Goal: Transaction & Acquisition: Obtain resource

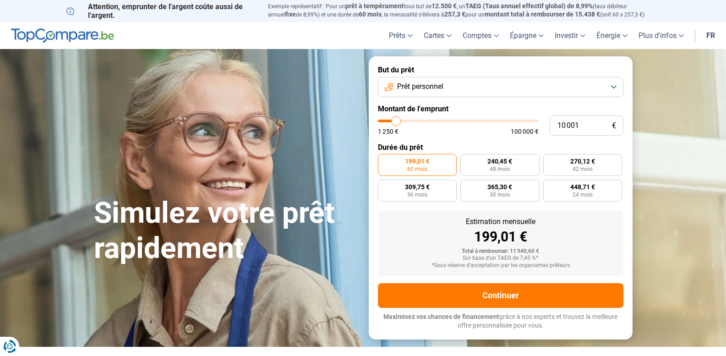
type input "11 000"
type input "11000"
type input "12 000"
type input "12000"
type input "12 750"
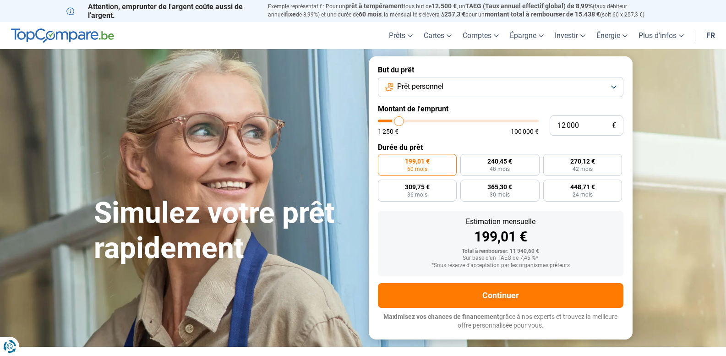
type input "12750"
type input "14 000"
type input "14000"
type input "14 500"
type input "14500"
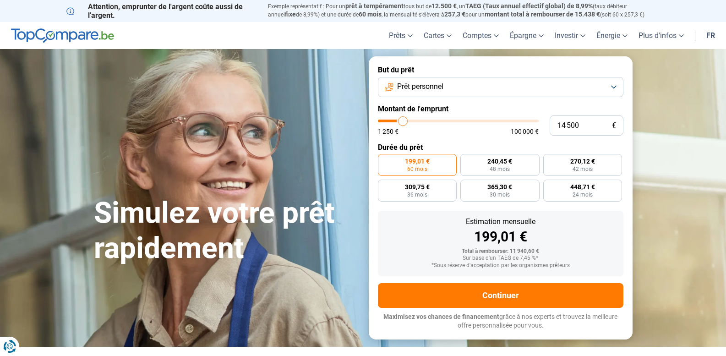
type input "15 500"
type input "15500"
type input "16 250"
type input "16250"
type input "17 500"
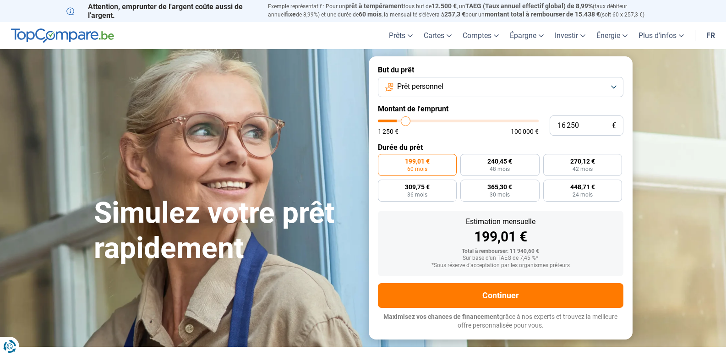
type input "17500"
type input "18 000"
type input "18000"
type input "18 750"
type input "18750"
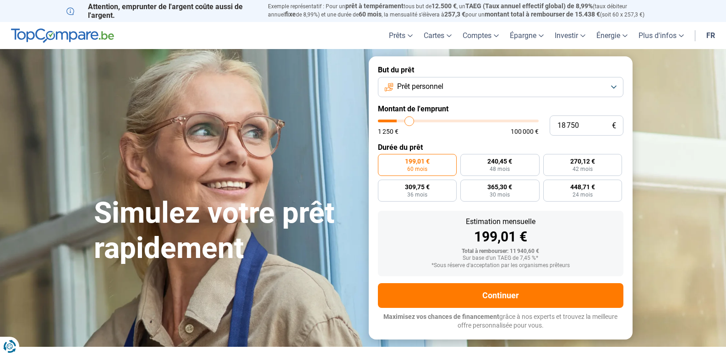
type input "19 250"
type input "19250"
type input "20 250"
type input "20250"
type input "20 500"
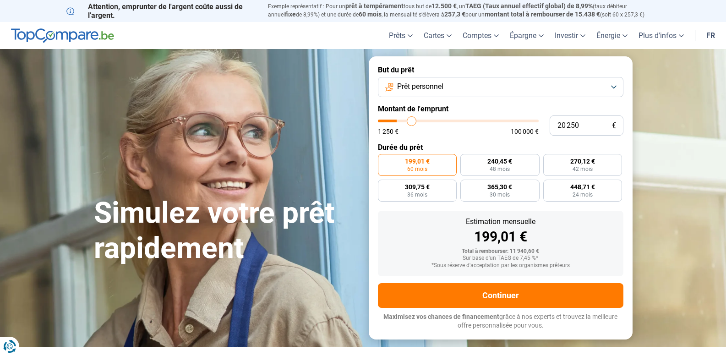
type input "20500"
type input "21 500"
type input "21500"
type input "21 750"
type input "21750"
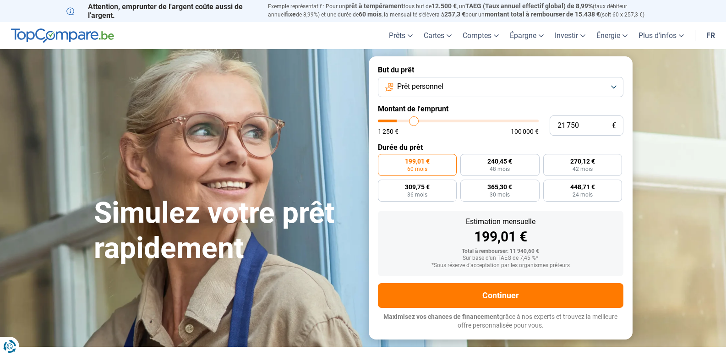
type input "22 000"
type input "22000"
type input "22 250"
type input "22250"
type input "23 000"
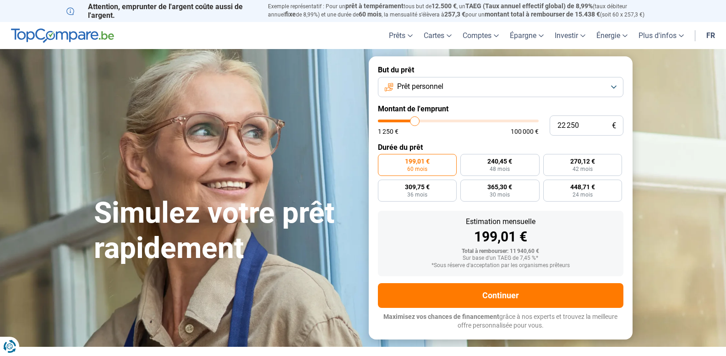
type input "23000"
type input "23 250"
type input "23250"
type input "23 500"
type input "23500"
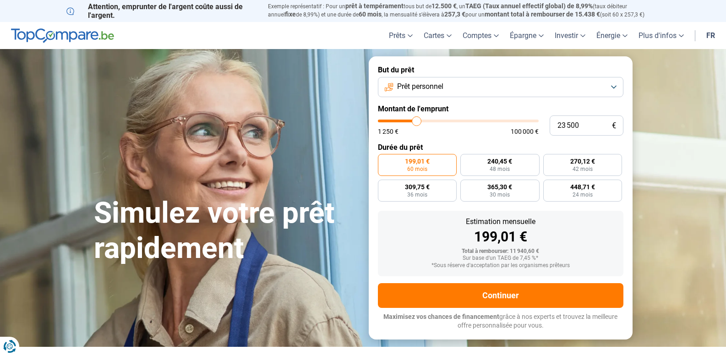
type input "24 250"
type input "24250"
type input "24 500"
type input "24500"
type input "25 250"
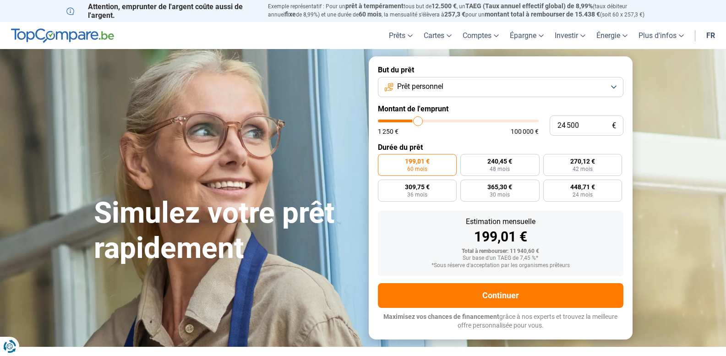
type input "25250"
type input "26 250"
type input "26250"
type input "26 500"
type input "26500"
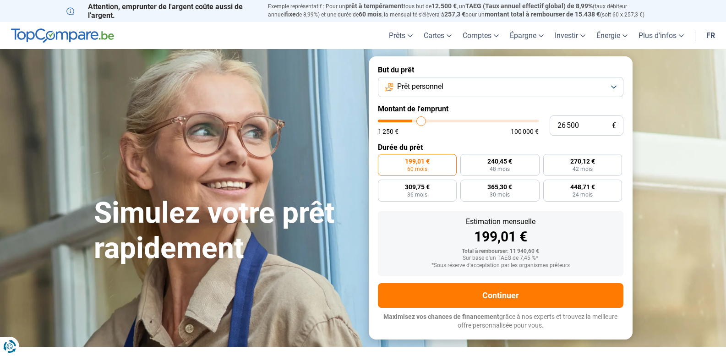
type input "27 500"
type input "27500"
type input "28 000"
type input "28000"
type input "28 250"
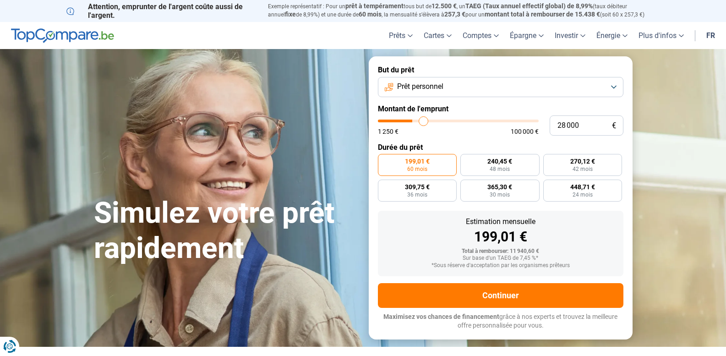
type input "28250"
type input "28 750"
type input "28750"
type input "29 000"
type input "29000"
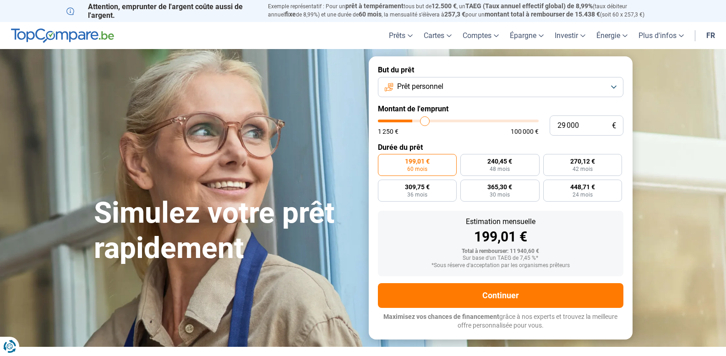
type input "29 250"
type input "29250"
type input "29 750"
type input "29750"
type input "30 500"
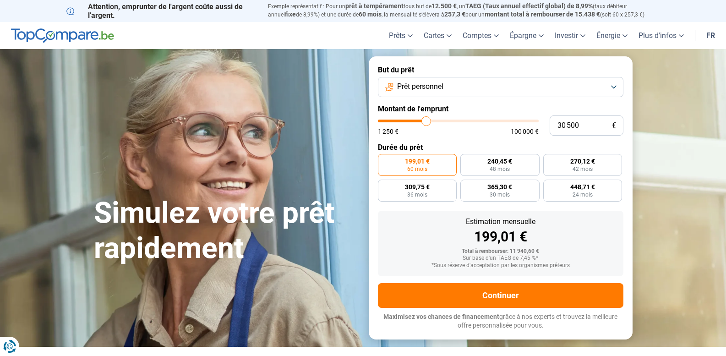
type input "30500"
type input "31 000"
type input "31000"
type input "32 000"
type input "32000"
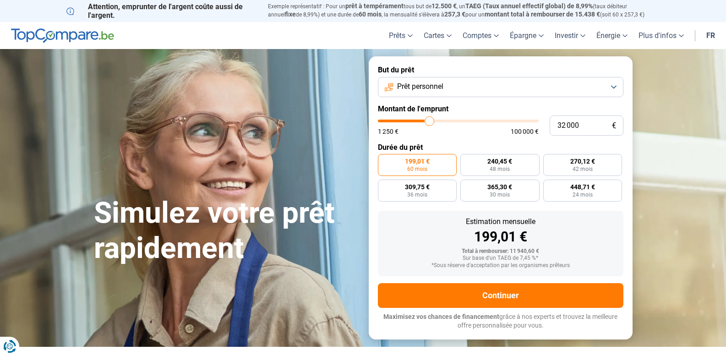
type input "32 750"
type input "32750"
type input "33 500"
type input "33500"
type input "34 000"
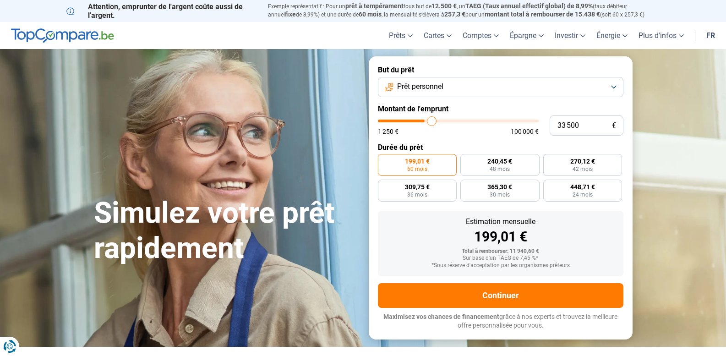
type input "34000"
type input "34 250"
type input "34250"
type input "34 750"
type input "34750"
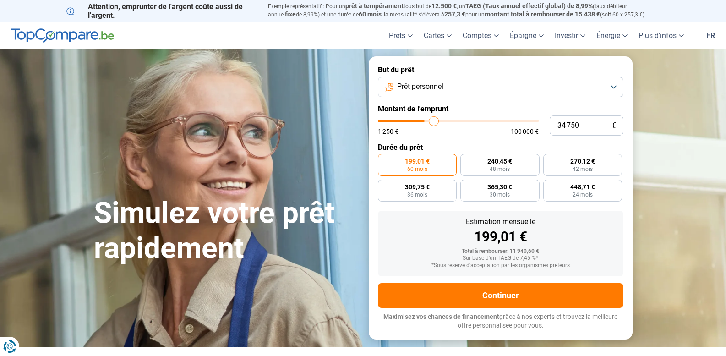
type input "35 000"
type input "35000"
type input "35 250"
type input "35250"
type input "35 500"
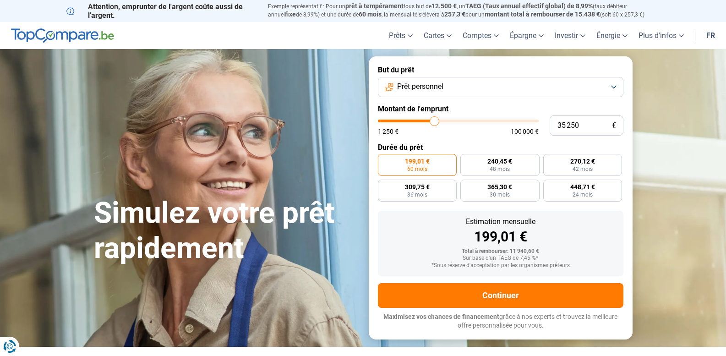
type input "35500"
type input "35 250"
type input "35250"
type input "33 500"
type input "33500"
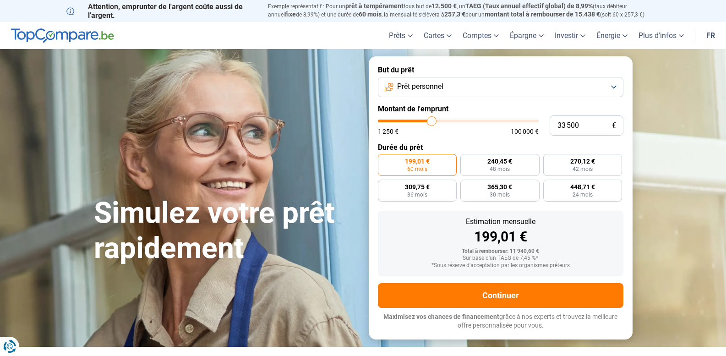
type input "32 500"
type input "32500"
type input "32 000"
type input "32000"
type input "31 250"
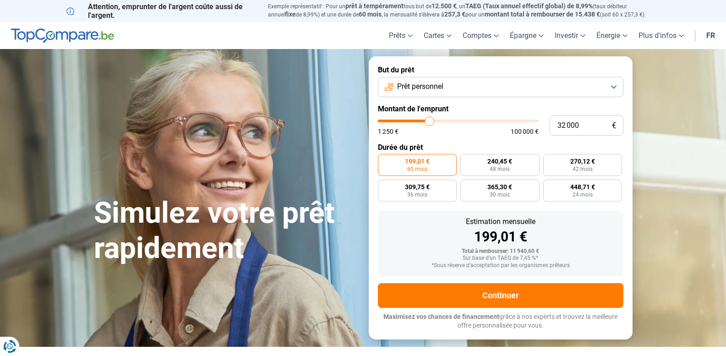
type input "31250"
type input "31 000"
type input "31000"
type input "30 750"
type input "30750"
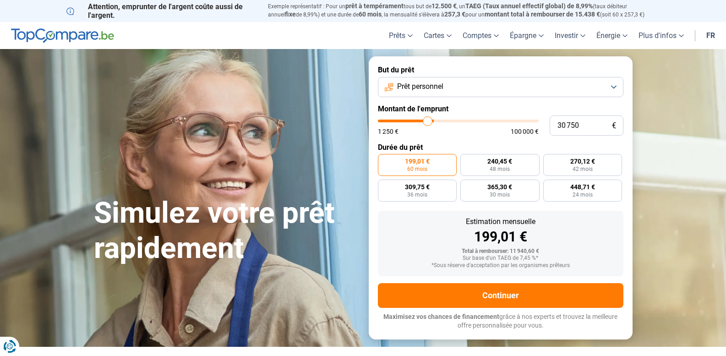
type input "30 500"
type input "30500"
type input "30 250"
type input "30250"
type input "29 500"
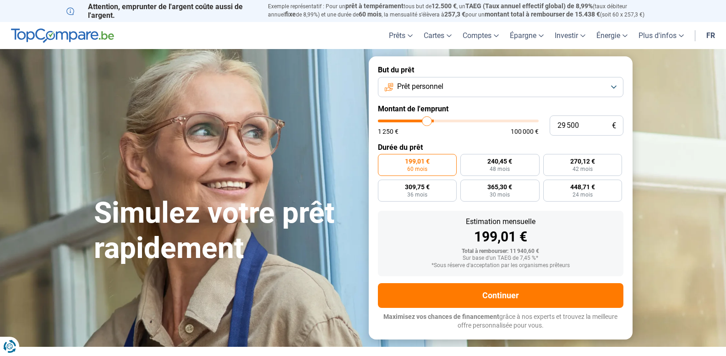
type input "29500"
type input "29 250"
type input "29250"
type input "28 250"
type input "28250"
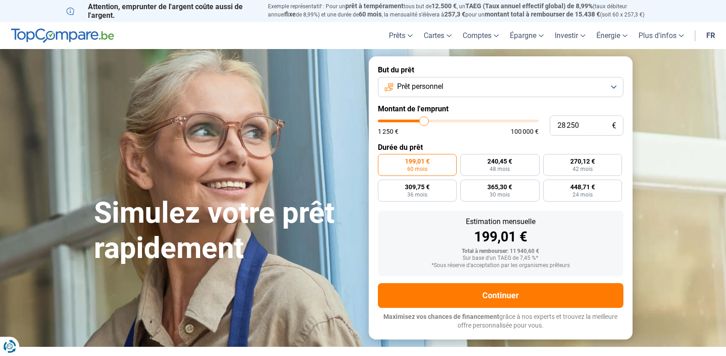
type input "28 000"
drag, startPoint x: 397, startPoint y: 123, endPoint x: 424, endPoint y: 121, distance: 26.6
type input "28000"
click at [424, 121] on input "range" at bounding box center [458, 121] width 161 height 3
radio input "false"
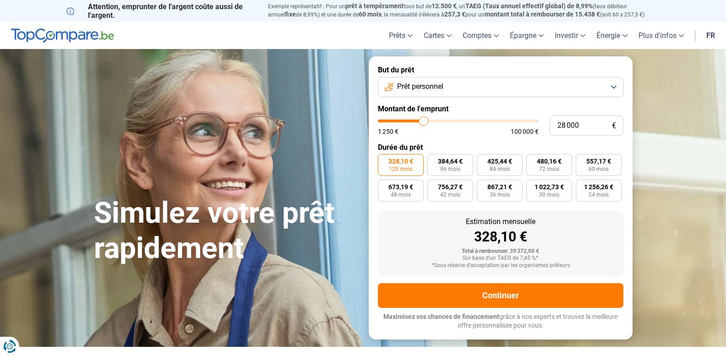
type input "28 750"
type input "28750"
type input "29 000"
type input "29000"
type input "29 250"
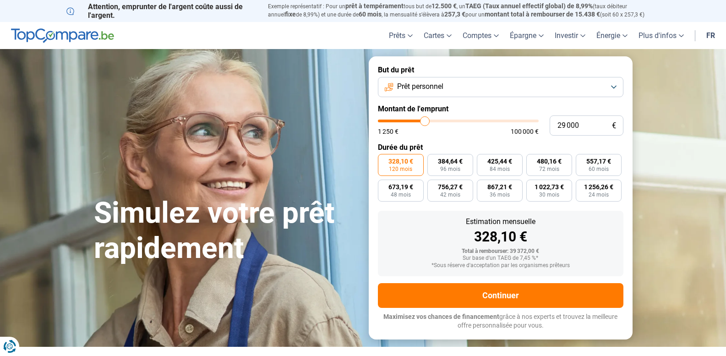
type input "29250"
type input "29 500"
type input "29500"
type input "29 750"
type input "29750"
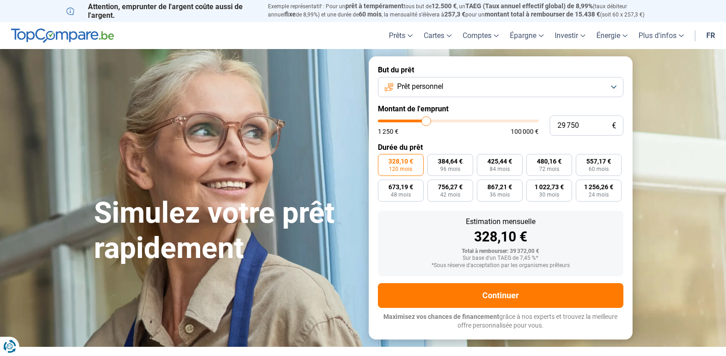
click at [426, 120] on input "range" at bounding box center [458, 121] width 161 height 3
type input "30 250"
type input "30250"
type input "30 750"
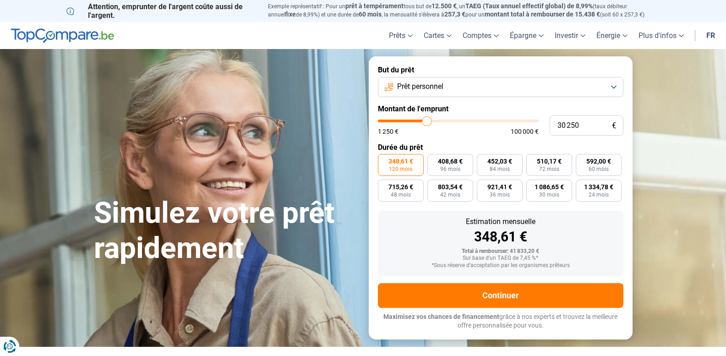
type input "30750"
type input "31 000"
type input "31000"
type input "31 250"
type input "31250"
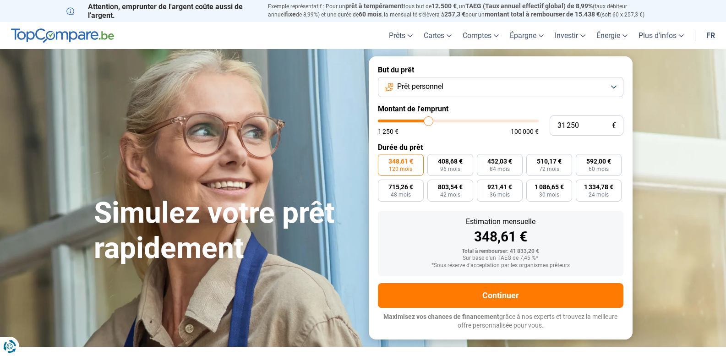
type input "31 750"
type input "31750"
type input "32 000"
type input "32000"
type input "32 250"
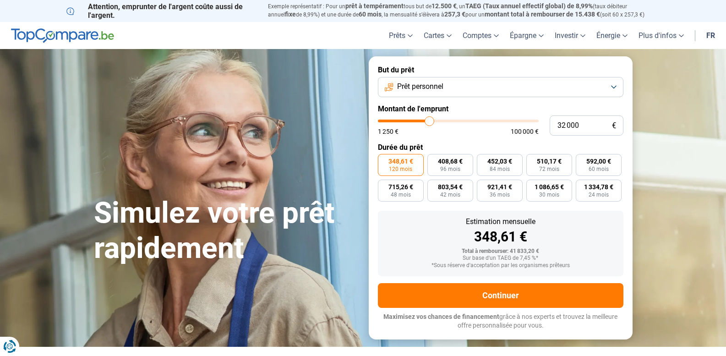
type input "32250"
type input "32 500"
type input "32500"
type input "32 750"
type input "32750"
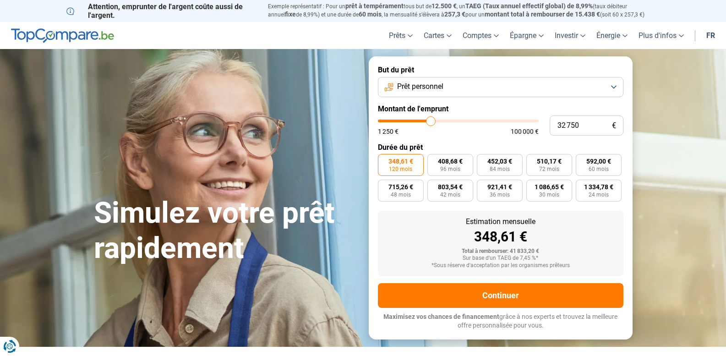
type input "32 500"
type input "32500"
type input "32 250"
type input "32250"
type input "32 000"
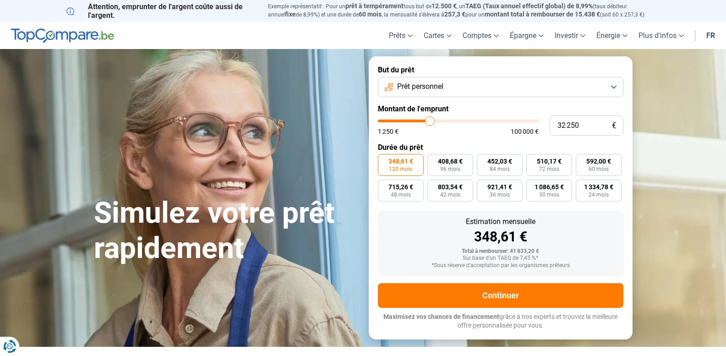
type input "32000"
type input "31 750"
type input "31750"
type input "31 250"
type input "31250"
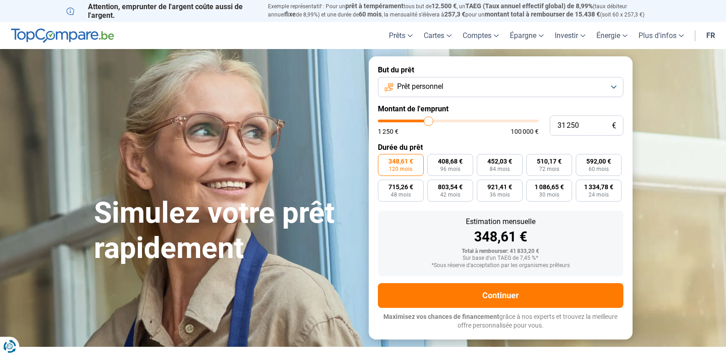
type input "31 000"
type input "31000"
type input "30 750"
type input "30750"
type input "30 500"
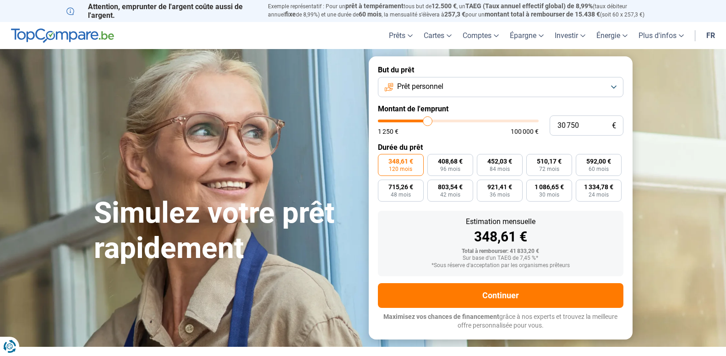
type input "30500"
type input "30 250"
type input "30250"
type input "29 750"
type input "29750"
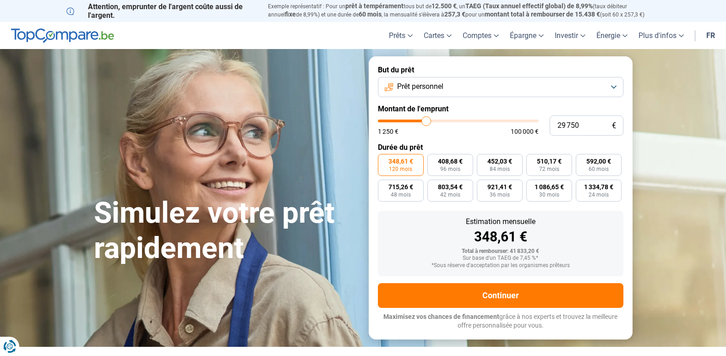
type input "30 250"
type input "30250"
type input "30 500"
type input "30500"
type input "30 750"
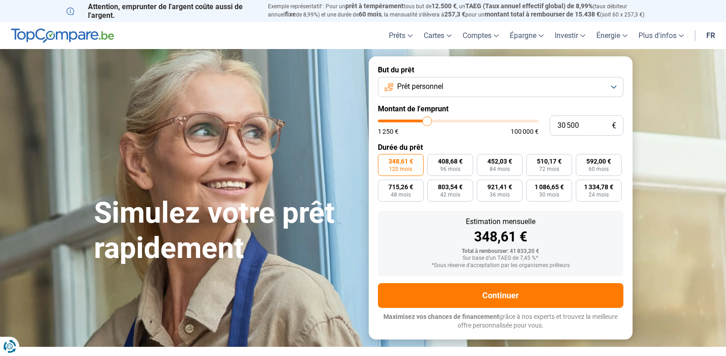
type input "30750"
type input "30 500"
type input "30500"
type input "30 250"
type input "30250"
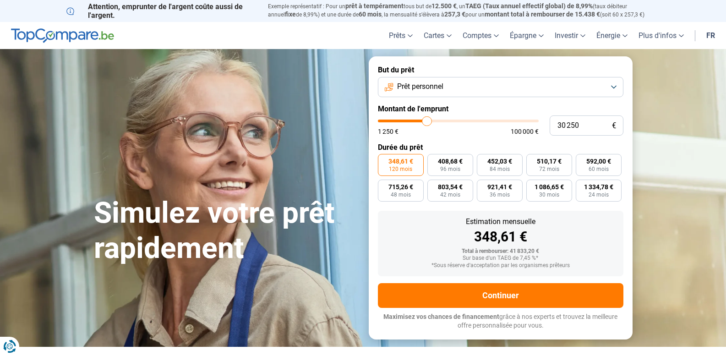
click at [427, 122] on input "range" at bounding box center [458, 121] width 161 height 3
click at [585, 124] on input "30 250" at bounding box center [587, 125] width 74 height 20
type input "3 025"
type input "3000"
type input "302"
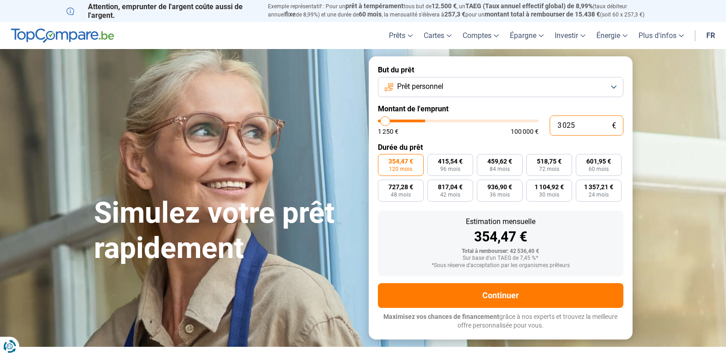
type input "1250"
type input "30"
type input "1250"
type input "300"
type input "1250"
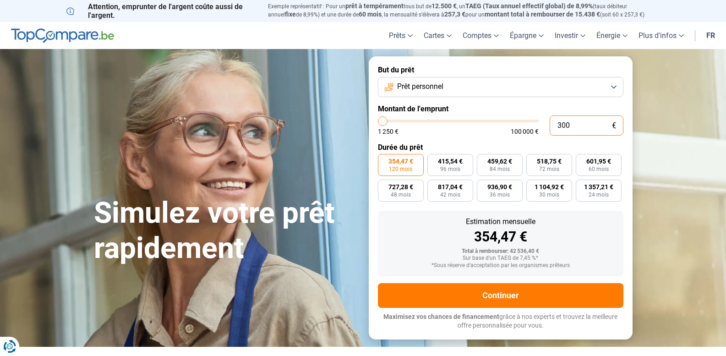
type input "3 000"
type input "3000"
type input "30 000"
type input "30000"
type input "31 000"
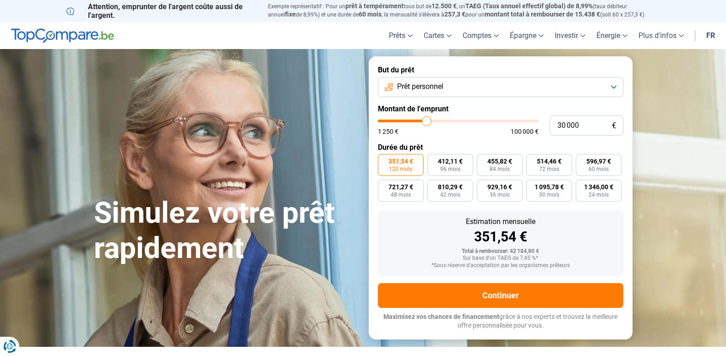
type input "31000"
type input "31 250"
type input "31250"
type input "32 750"
type input "32750"
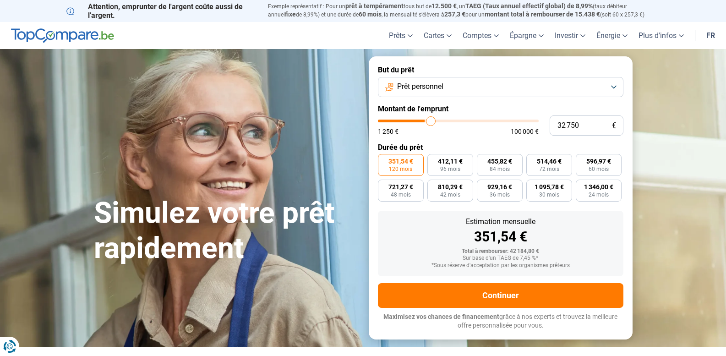
type input "33 500"
type input "33500"
type input "33 250"
type input "33250"
type input "32 750"
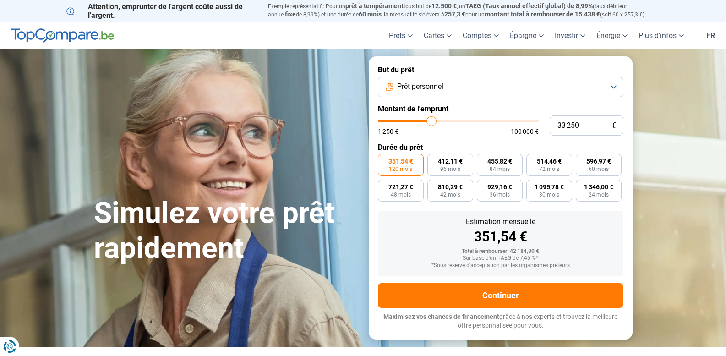
type input "32750"
type input "32 500"
type input "32500"
type input "32 250"
type input "32250"
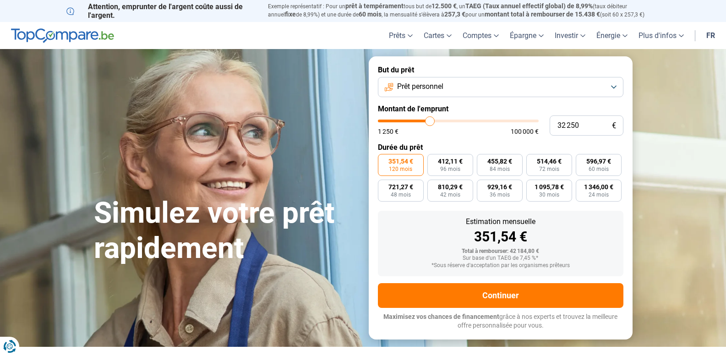
type input "32 000"
click at [426, 120] on input "range" at bounding box center [458, 121] width 161 height 3
click at [427, 122] on input "range" at bounding box center [458, 121] width 161 height 3
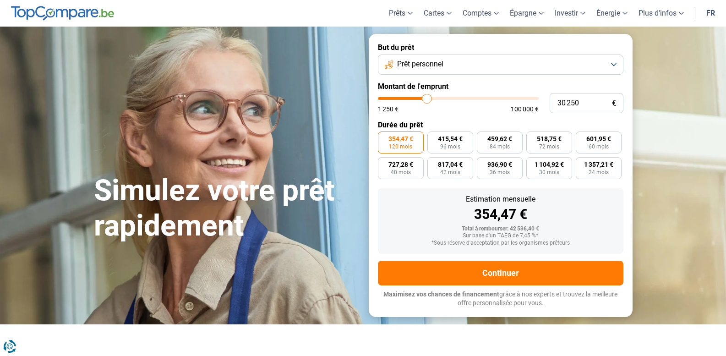
scroll to position [23, 0]
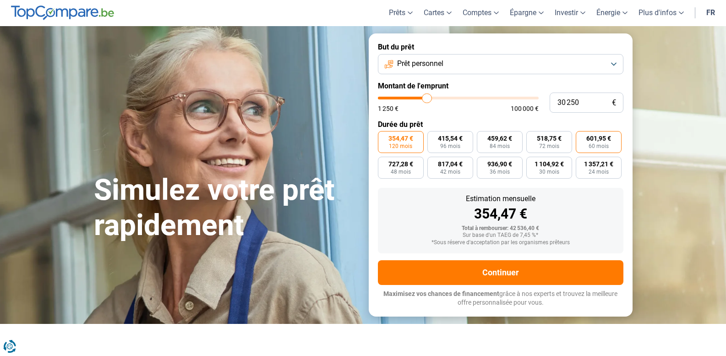
click at [606, 143] on span "60 mois" at bounding box center [599, 145] width 20 height 5
click at [582, 137] on input "601,95 € 60 mois" at bounding box center [579, 134] width 6 height 6
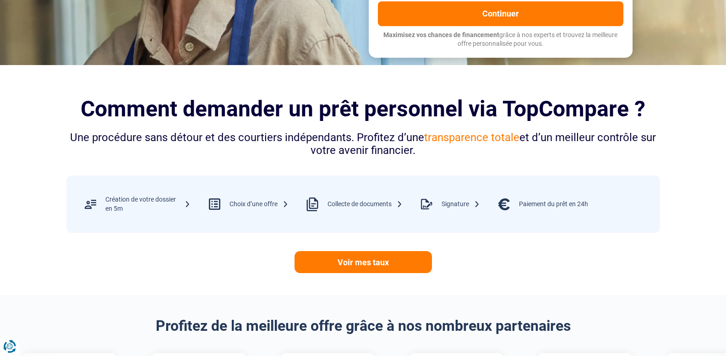
scroll to position [389, 0]
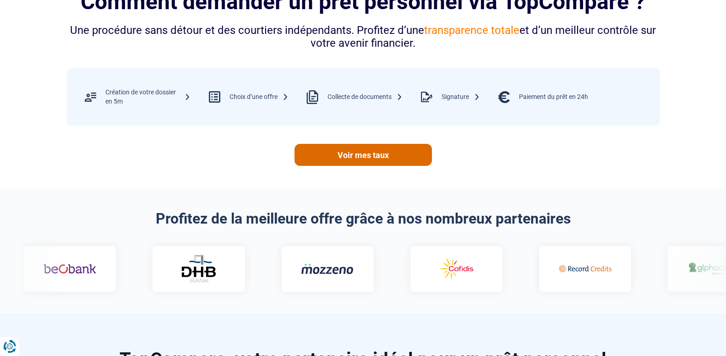
click at [386, 160] on link "Voir mes taux" at bounding box center [363, 155] width 137 height 22
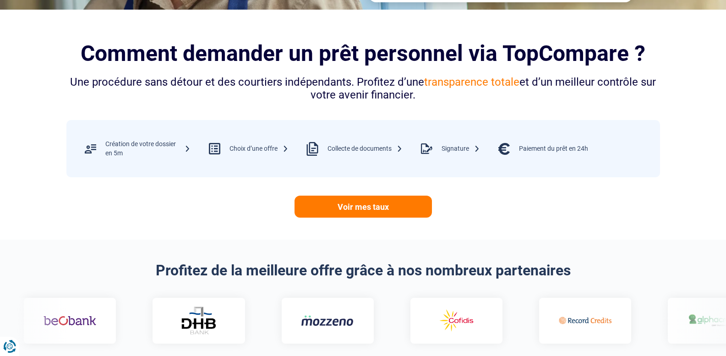
scroll to position [0, 0]
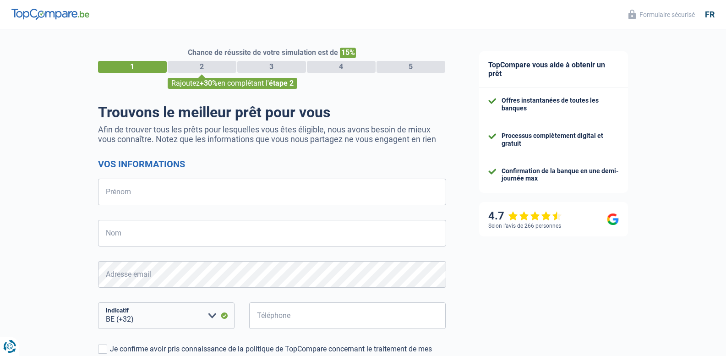
select select "32"
